Goal: Task Accomplishment & Management: Use online tool/utility

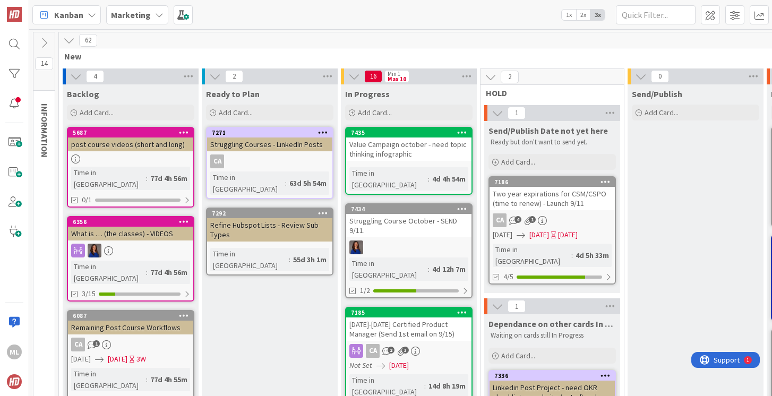
click at [148, 12] on b "Marketing" at bounding box center [131, 15] width 40 height 11
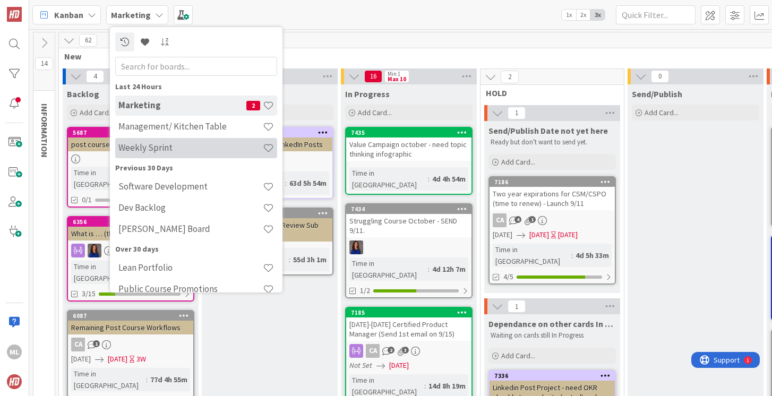
click at [142, 147] on h4 "Weekly Sprint" at bounding box center [190, 147] width 144 height 11
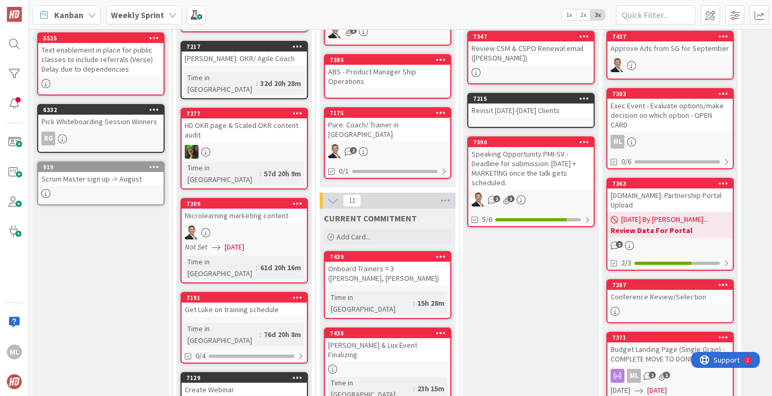
scroll to position [186, 0]
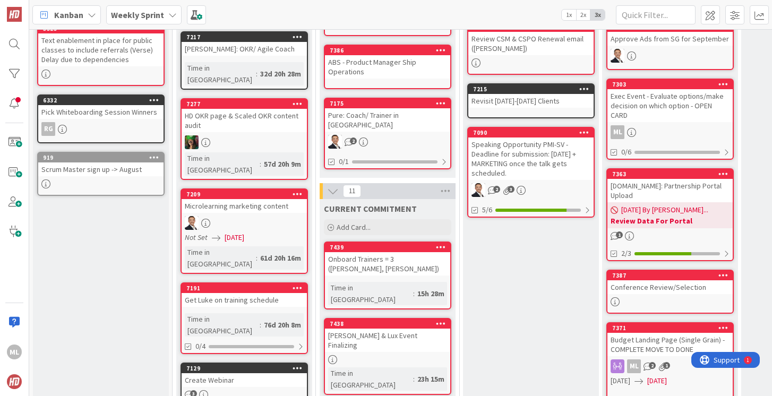
click at [379, 252] on div "Onboard Trainers = 3 ([PERSON_NAME], [PERSON_NAME])" at bounding box center [387, 263] width 125 height 23
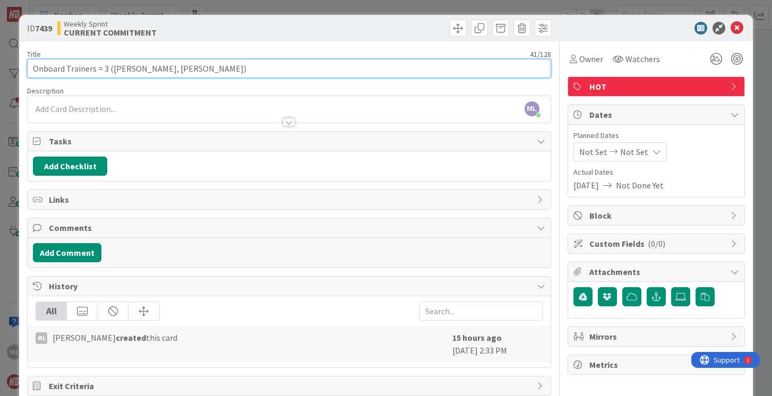
click at [209, 66] on input "Onboard Trainers = 3 ([PERSON_NAME], [PERSON_NAME])" at bounding box center [288, 68] width 523 height 19
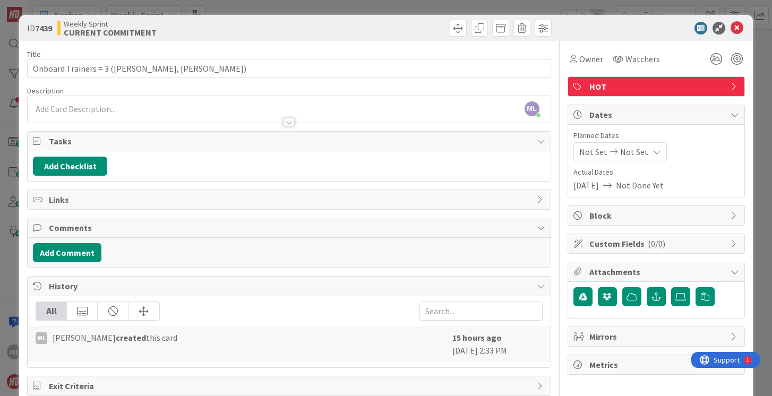
click at [175, 109] on div "ML [PERSON_NAME] just joined" at bounding box center [289, 109] width 522 height 27
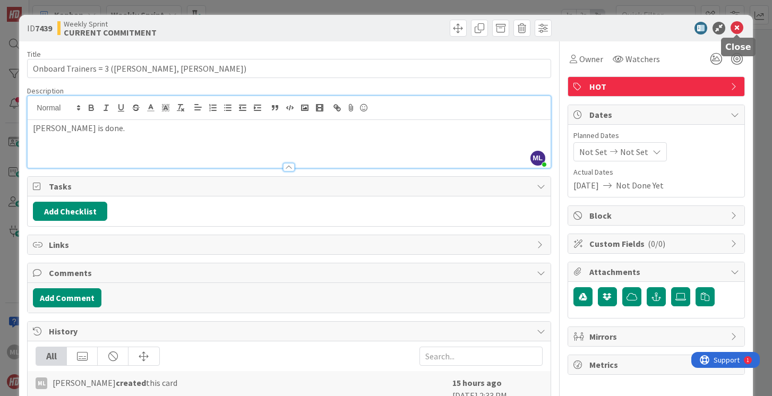
click at [738, 28] on icon at bounding box center [736, 28] width 13 height 13
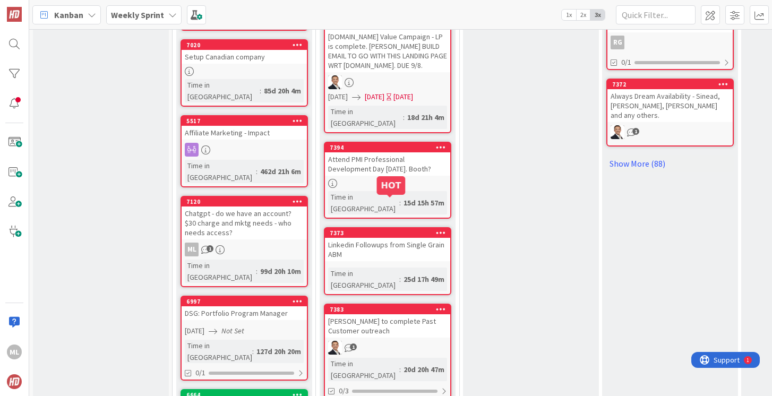
scroll to position [807, 0]
